Goal: Task Accomplishment & Management: Complete application form

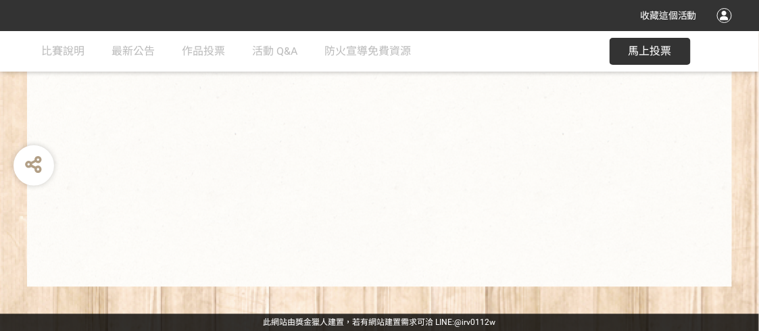
scroll to position [400, 0]
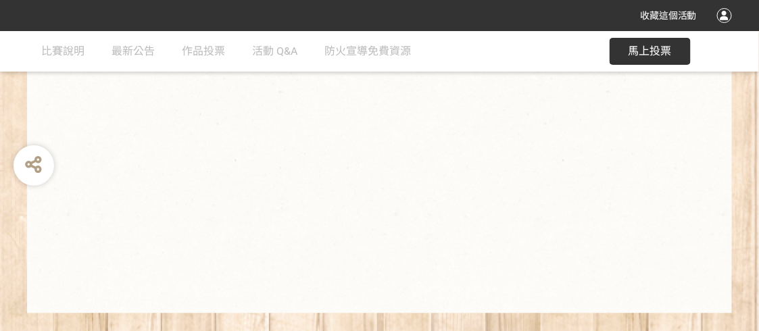
click at [638, 42] on button "馬上投票" at bounding box center [650, 51] width 81 height 27
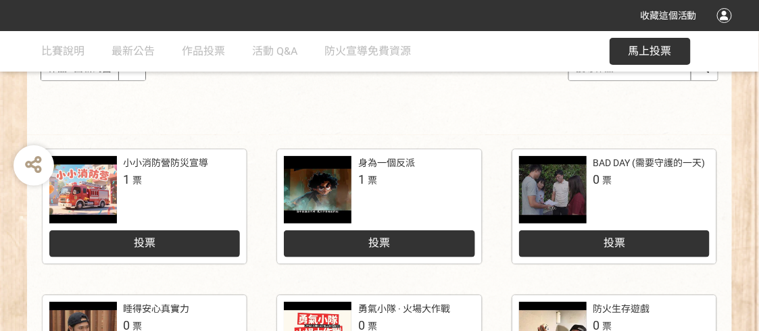
scroll to position [202, 0]
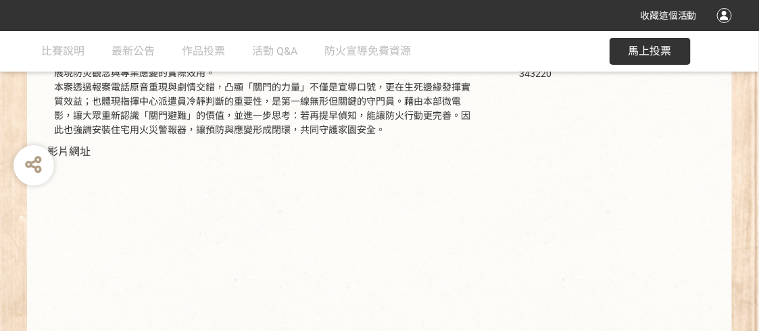
scroll to position [406, 0]
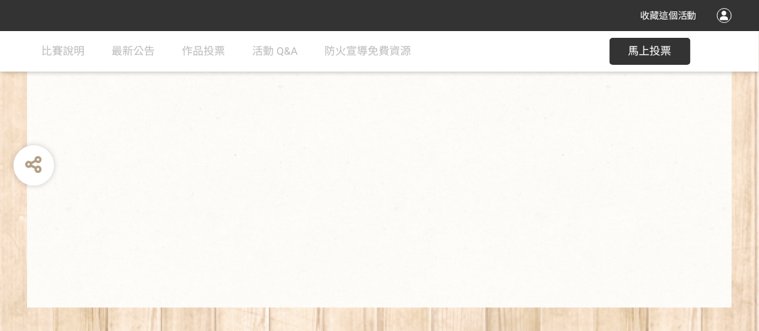
click at [649, 53] on span "馬上投票" at bounding box center [650, 51] width 43 height 13
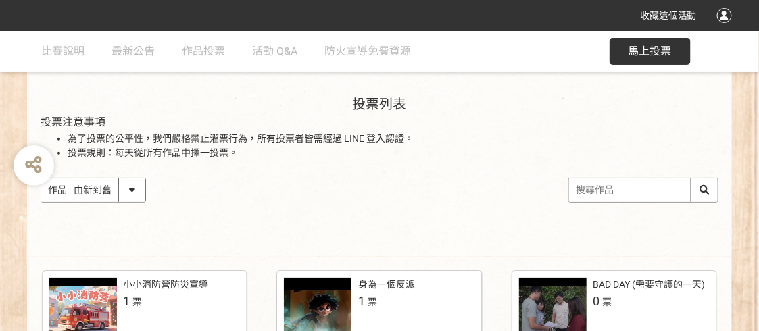
scroll to position [135, 0]
click at [134, 190] on select "作品 - 由新到舊 作品 - 由舊到新 票數 - 由多到少 票數 - 由少到多" at bounding box center [93, 190] width 104 height 24
click at [197, 192] on div "作品 - 由新到舊 作品 - 由舊到新 票數 - 由多到少 票數 - 由少到多" at bounding box center [380, 189] width 678 height 25
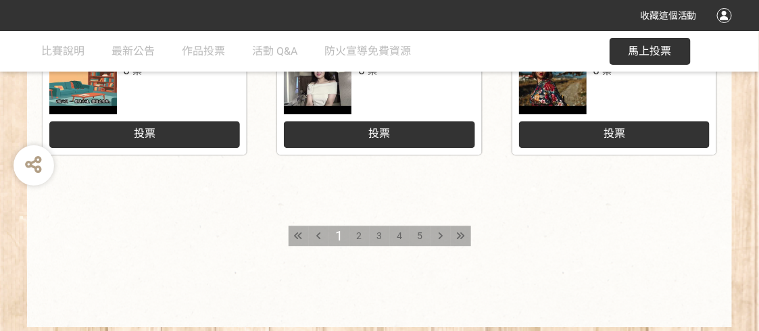
scroll to position [812, 0]
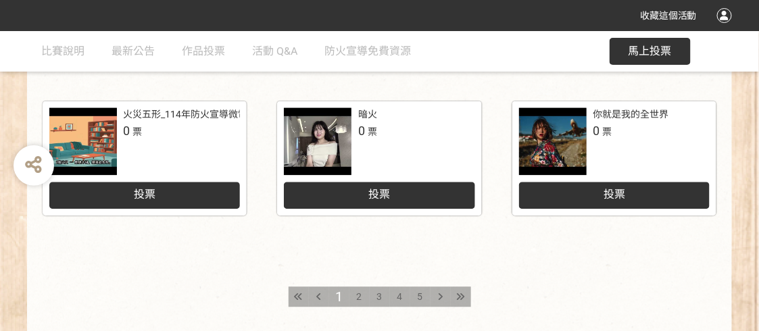
click at [355, 294] on div "2" at bounding box center [360, 297] width 20 height 20
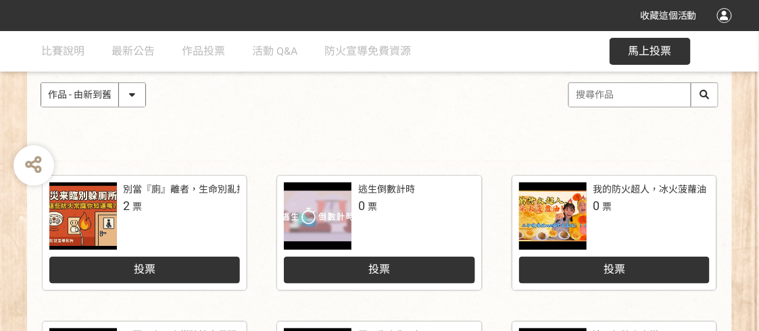
scroll to position [135, 0]
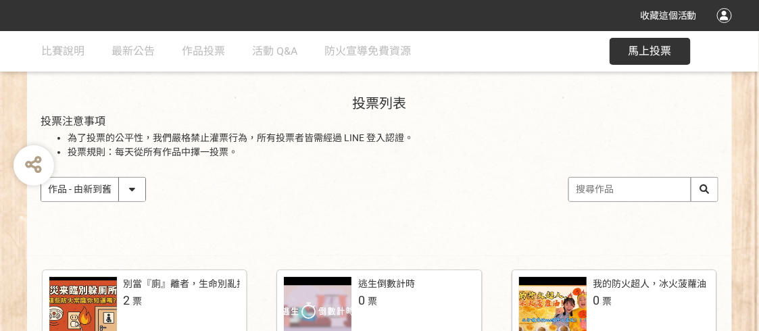
click at [617, 189] on input "search" at bounding box center [643, 190] width 149 height 24
click at [703, 183] on input "關門" at bounding box center [643, 190] width 149 height 24
click at [703, 192] on input "關門" at bounding box center [643, 190] width 149 height 24
click at [636, 189] on input "關門" at bounding box center [643, 190] width 149 height 24
click at [701, 190] on input "關門" at bounding box center [643, 190] width 149 height 24
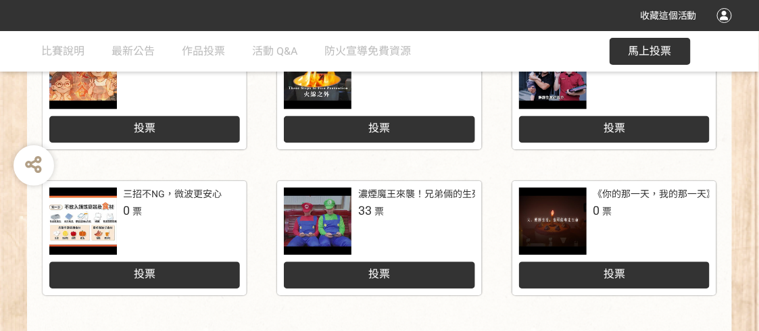
scroll to position [743, 0]
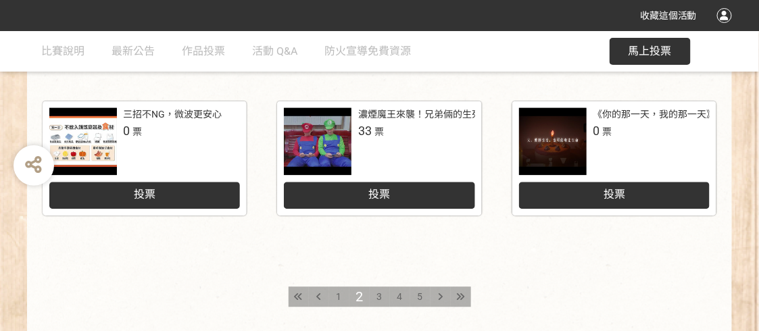
type input "關門"
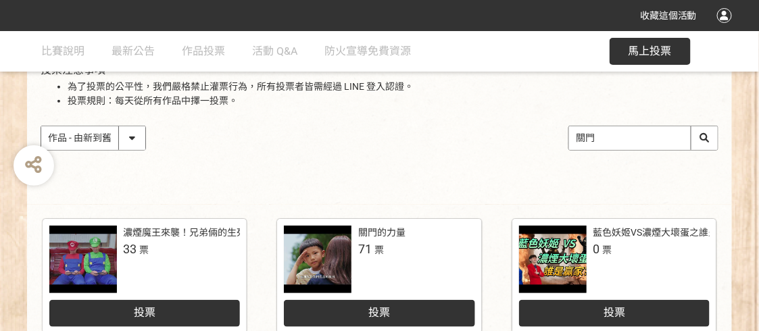
scroll to position [202, 0]
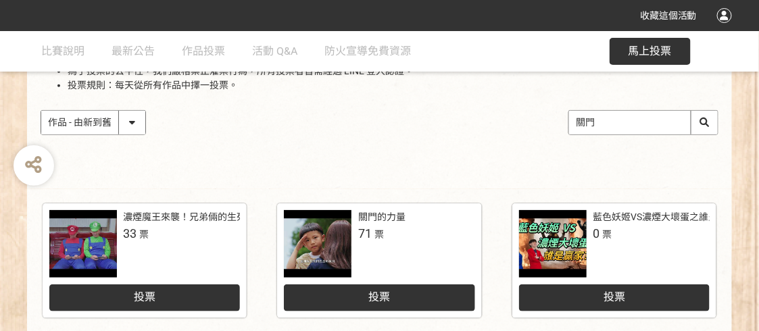
click at [374, 293] on span "投票" at bounding box center [380, 297] width 22 height 13
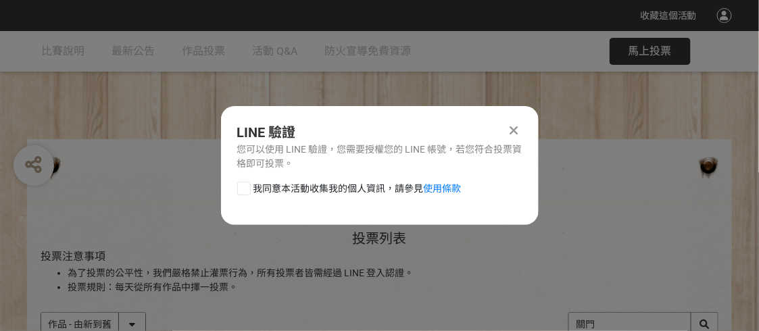
click at [245, 184] on div at bounding box center [244, 189] width 14 height 14
checkbox input "true"
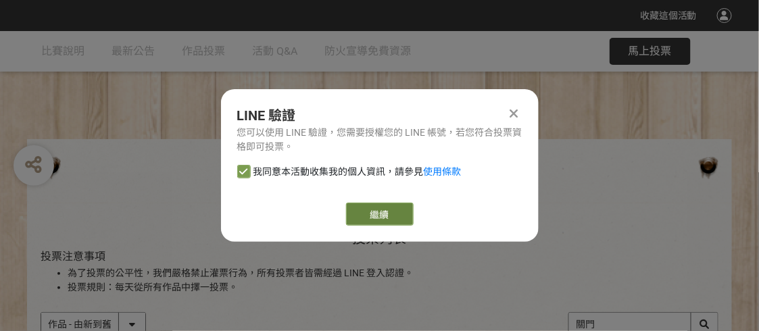
click at [370, 212] on link "繼續" at bounding box center [380, 214] width 68 height 23
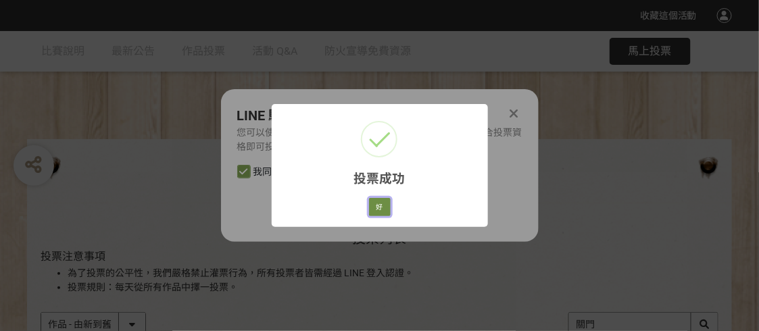
click at [382, 206] on button "好" at bounding box center [380, 207] width 22 height 19
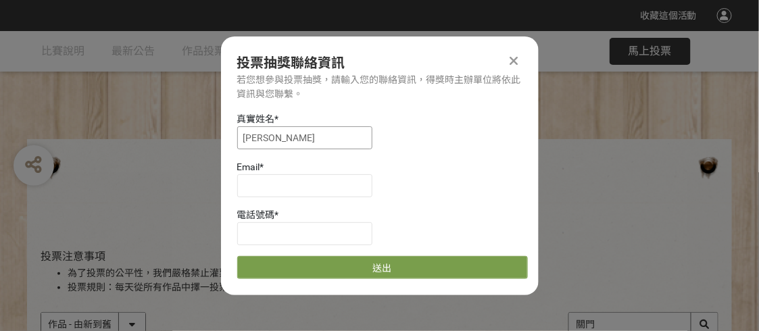
click at [277, 126] on input "[PERSON_NAME]" at bounding box center [304, 137] width 135 height 23
drag, startPoint x: 300, startPoint y: 139, endPoint x: 162, endPoint y: 92, distance: 145.9
type input "黃淑華"
type input "[EMAIL_ADDRESS][DOMAIN_NAME]"
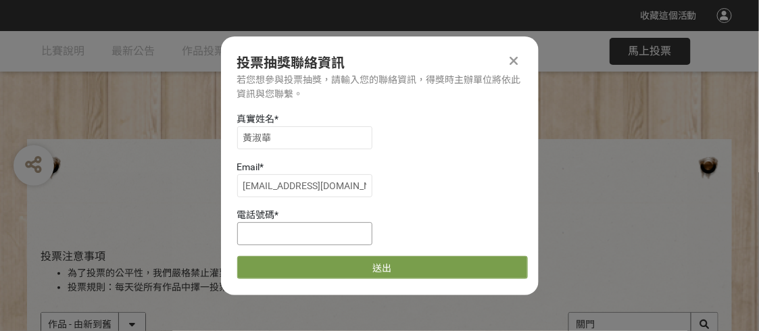
click at [328, 217] on div "電話號碼 *" at bounding box center [382, 226] width 291 height 37
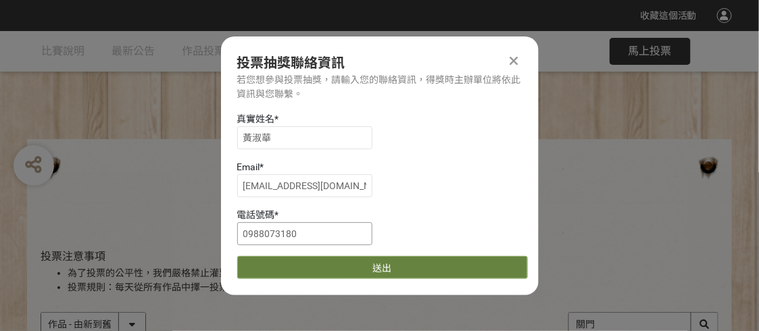
type input "0988073180"
click at [419, 271] on button "送出" at bounding box center [382, 267] width 291 height 23
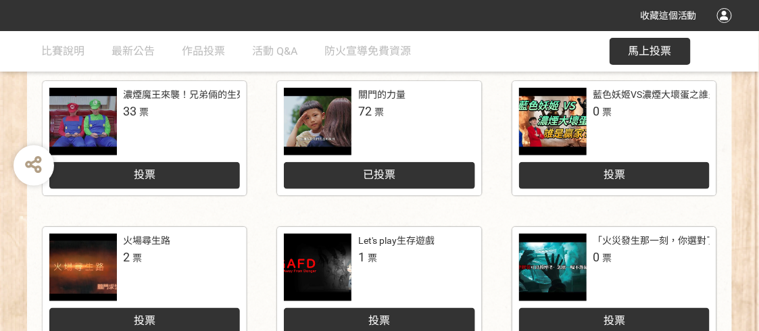
scroll to position [473, 0]
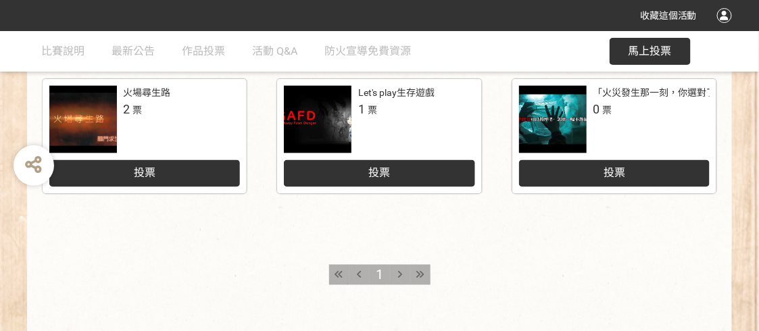
click at [401, 273] on icon at bounding box center [400, 275] width 5 height 9
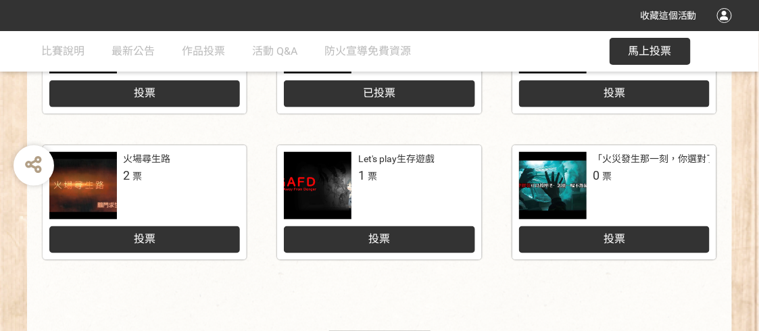
scroll to position [406, 0]
